Goal: Information Seeking & Learning: Learn about a topic

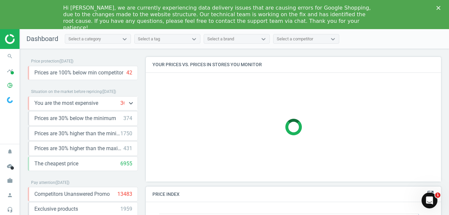
scroll to position [162, 301]
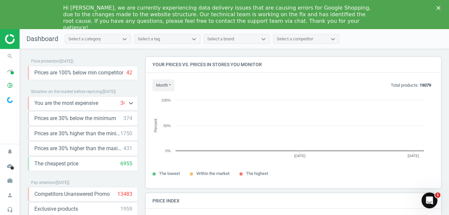
click at [85, 104] on span "You are the most expensive" at bounding box center [66, 103] width 64 height 7
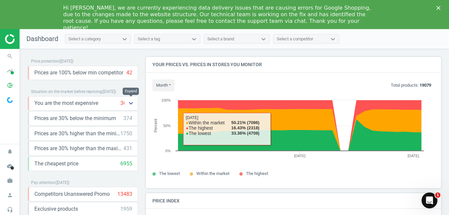
click at [126, 102] on button "keyboard_arrow_down" at bounding box center [130, 104] width 13 height 14
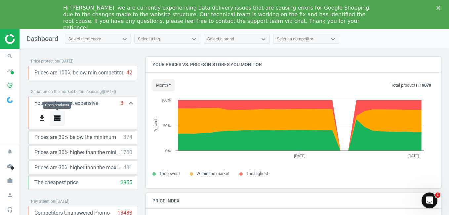
click at [60, 117] on icon "storage" at bounding box center [57, 118] width 8 height 8
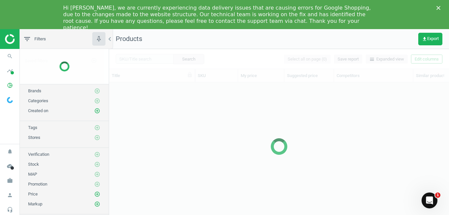
scroll to position [139, 335]
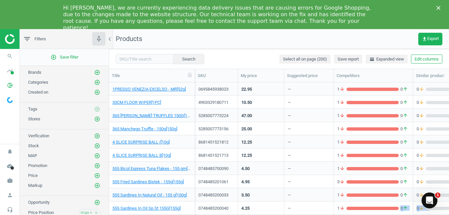
drag, startPoint x: 294, startPoint y: 215, endPoint x: 364, endPoint y: 212, distance: 70.2
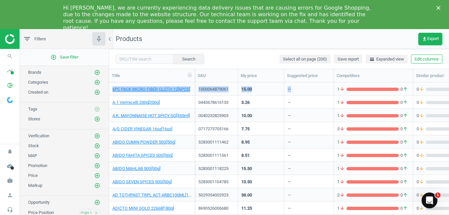
scroll to position [0, 0]
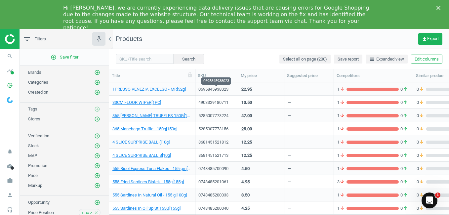
click at [214, 92] on div "0695845938023" at bounding box center [216, 89] width 36 height 6
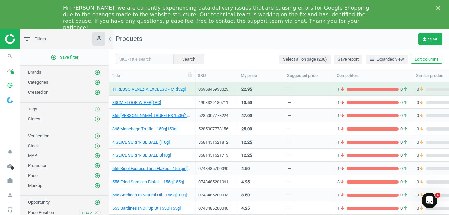
click at [214, 92] on div "0695845938023" at bounding box center [216, 89] width 36 height 6
click at [233, 93] on div "0695845938023" at bounding box center [216, 90] width 36 height 8
click at [351, 95] on div "1 arrow_downward 0 arrow_upward" at bounding box center [373, 88] width 79 height 13
click at [351, 90] on div "grid" at bounding box center [373, 89] width 52 height 3
click at [436, 91] on div "0 arrow_downward 0 arrow_upward" at bounding box center [448, 89] width 62 height 6
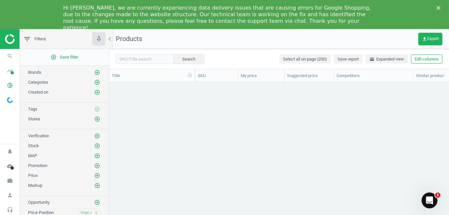
scroll to position [2501, 0]
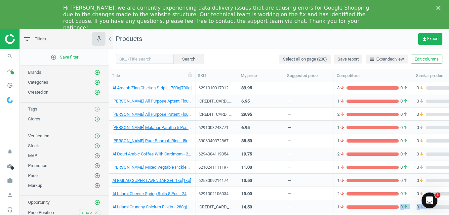
drag, startPoint x: 270, startPoint y: 215, endPoint x: 372, endPoint y: 208, distance: 101.4
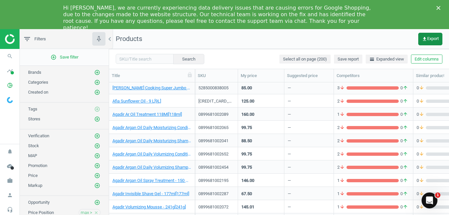
click at [430, 39] on span "get_app Export" at bounding box center [430, 38] width 17 height 5
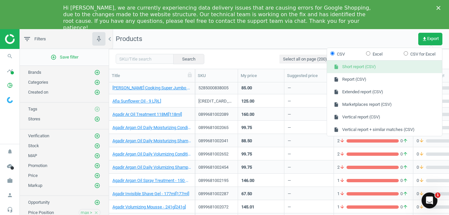
click at [364, 69] on button "insert_drive_file Short report (CSV)" at bounding box center [384, 67] width 115 height 13
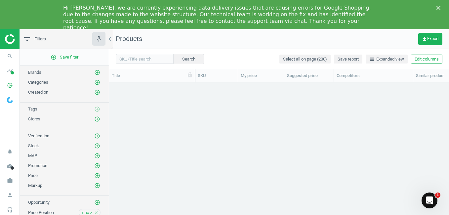
scroll to position [0, 0]
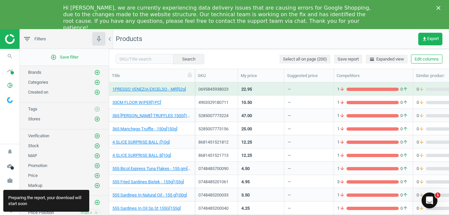
click at [42, 198] on div "Preparing the report, your download will start soon" at bounding box center [46, 201] width 86 height 22
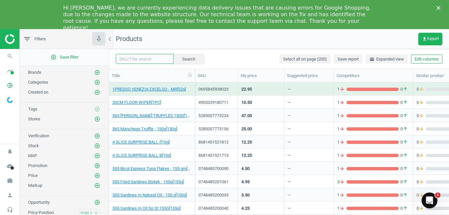
click at [148, 58] on input "text" at bounding box center [145, 59] width 58 height 10
paste input "8906117002413"
type input "8906117002413"
click at [189, 59] on button "Search" at bounding box center [188, 59] width 31 height 10
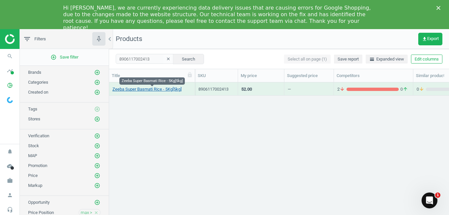
click at [178, 89] on link "Zeeba Super Basmati Rice - 5Kg[5kg]" at bounding box center [146, 89] width 69 height 6
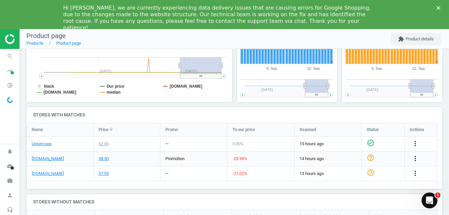
scroll to position [198, 0]
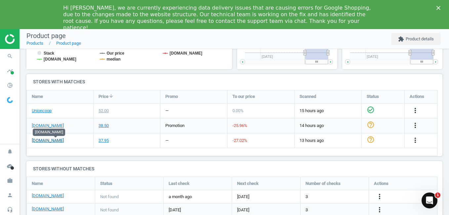
click at [58, 141] on link "[DOMAIN_NAME]" at bounding box center [48, 141] width 32 height 6
click at [49, 123] on link "[DOMAIN_NAME]" at bounding box center [48, 126] width 32 height 6
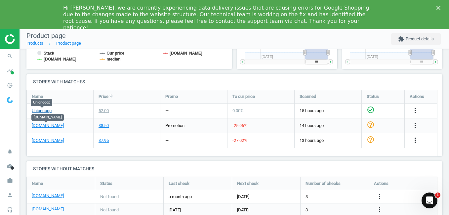
click at [49, 109] on link "Unioncoop" at bounding box center [42, 111] width 20 height 6
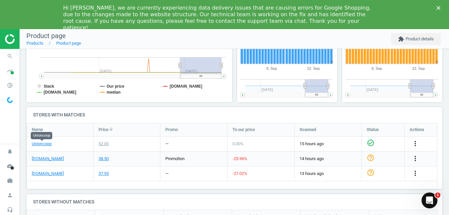
scroll to position [0, 0]
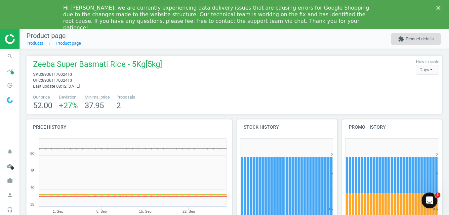
click at [410, 41] on button "extension Product details" at bounding box center [416, 39] width 50 height 12
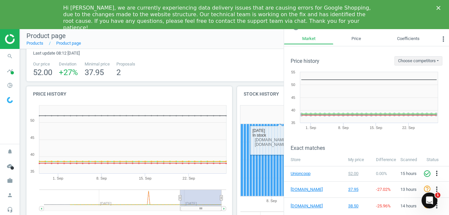
scroll to position [33, 0]
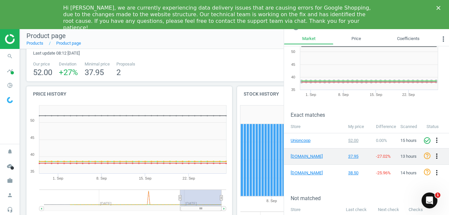
click at [433, 155] on icon "more_vert" at bounding box center [437, 156] width 8 height 8
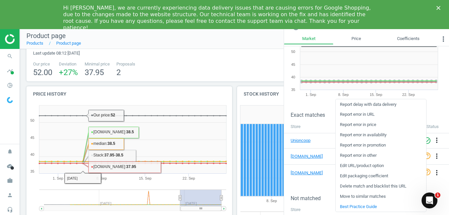
click at [127, 96] on h4 "Price history" at bounding box center [129, 94] width 206 height 16
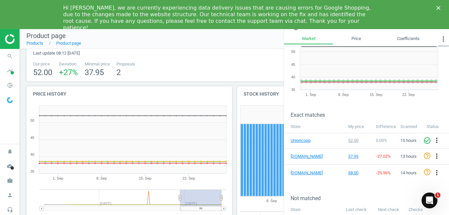
click at [444, 36] on icon "more_vert" at bounding box center [443, 39] width 8 height 8
click at [411, 36] on link "Coefficients" at bounding box center [408, 38] width 59 height 11
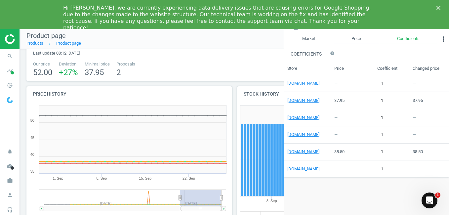
click at [364, 38] on link "Price" at bounding box center [356, 38] width 46 height 11
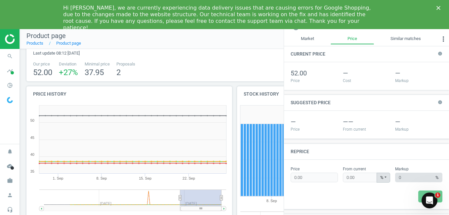
click at [438, 10] on div "Hi [PERSON_NAME], we are currently experiencing data delivery issues that are c…" at bounding box center [224, 18] width 449 height 30
click at [438, 8] on polygon "Close" at bounding box center [438, 8] width 4 height 4
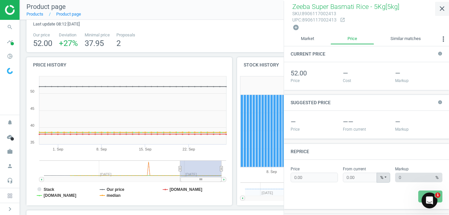
click at [441, 7] on icon "close" at bounding box center [442, 9] width 8 height 8
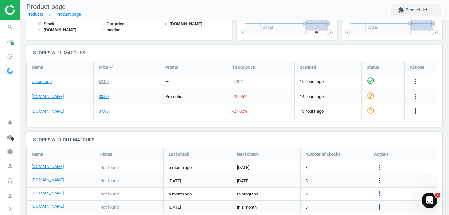
scroll to position [217, 0]
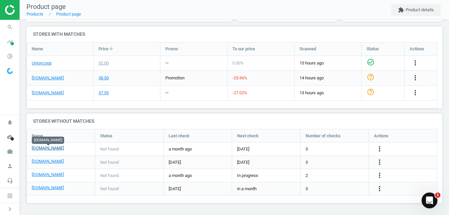
click at [54, 149] on link "[DOMAIN_NAME]" at bounding box center [48, 148] width 32 height 6
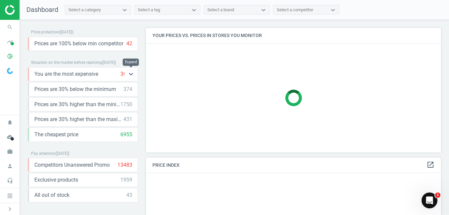
click at [128, 72] on icon "keyboard_arrow_down" at bounding box center [131, 74] width 8 height 8
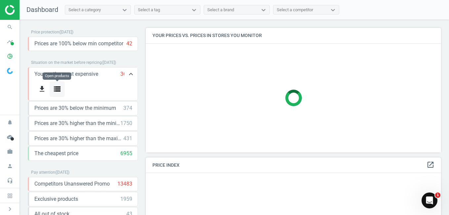
click at [59, 89] on icon "storage" at bounding box center [57, 89] width 8 height 8
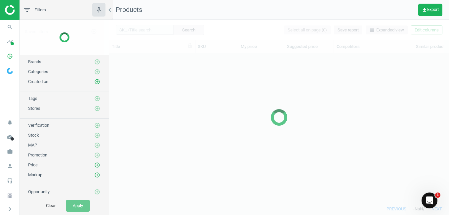
scroll to position [139, 335]
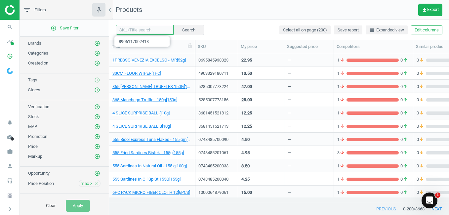
click at [141, 31] on input "text" at bounding box center [145, 30] width 58 height 10
paste input "0899681002652"
click at [146, 43] on span "8906117002413" at bounding box center [141, 41] width 55 height 10
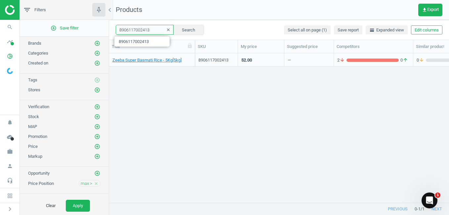
click at [150, 31] on input "8906117002413" at bounding box center [145, 30] width 58 height 10
drag, startPoint x: 150, startPoint y: 31, endPoint x: 73, endPoint y: 26, distance: 76.9
click at [73, 26] on div "filter_list Filters chevron_left add_circle_outline Save filter Brands add_circ…" at bounding box center [234, 107] width 429 height 215
paste input "0899681002652"
type input "0899681002652"
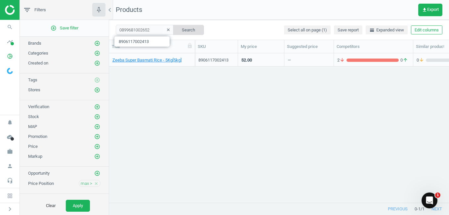
click at [190, 30] on button "Search" at bounding box center [188, 30] width 31 height 10
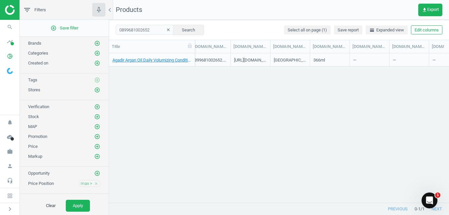
scroll to position [0, 528]
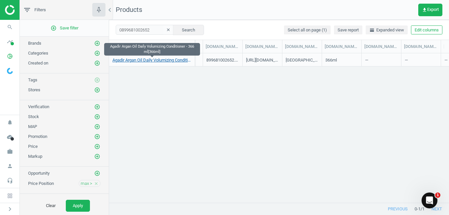
click at [162, 61] on link "Agadir Argan Oil Daily Volumizing Conditioner - 366 ml[366ml]" at bounding box center [151, 60] width 79 height 6
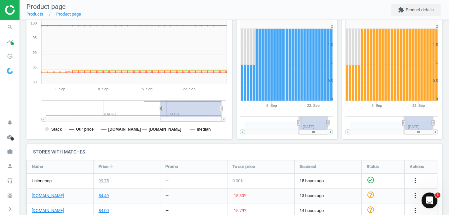
scroll to position [132, 0]
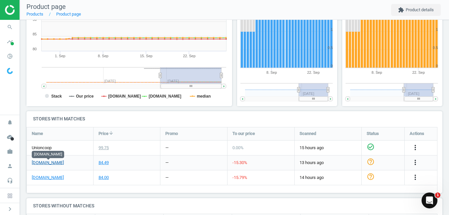
click at [64, 165] on link "[DOMAIN_NAME]" at bounding box center [48, 163] width 32 height 6
click at [54, 179] on link "[DOMAIN_NAME]" at bounding box center [48, 178] width 32 height 6
click at [47, 149] on span "Unioncoop" at bounding box center [42, 148] width 20 height 6
click at [102, 147] on div "99.75" at bounding box center [104, 148] width 10 height 6
